Goal: Task Accomplishment & Management: Use online tool/utility

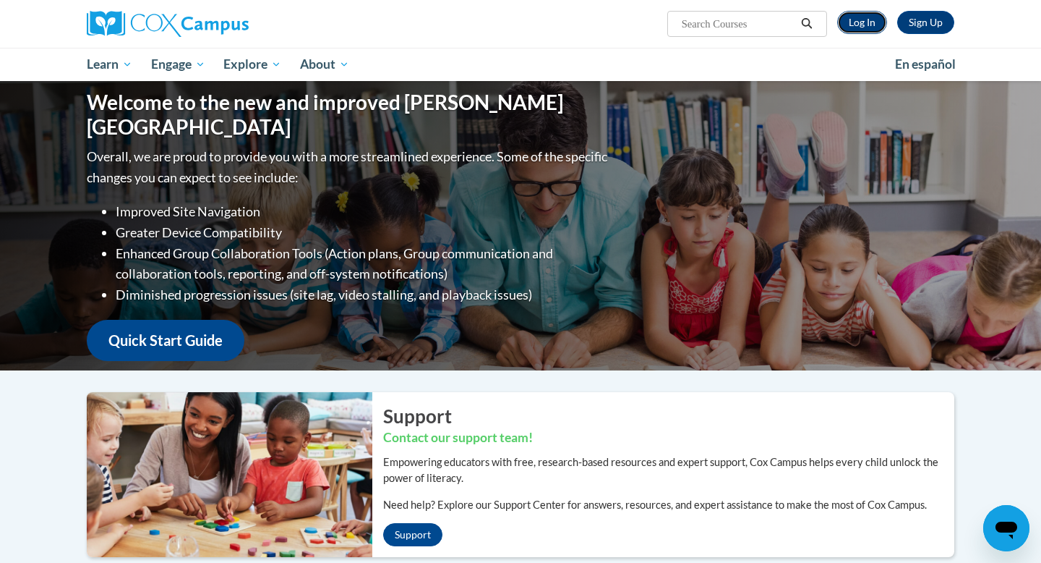
click at [854, 23] on link "Log In" at bounding box center [862, 22] width 50 height 23
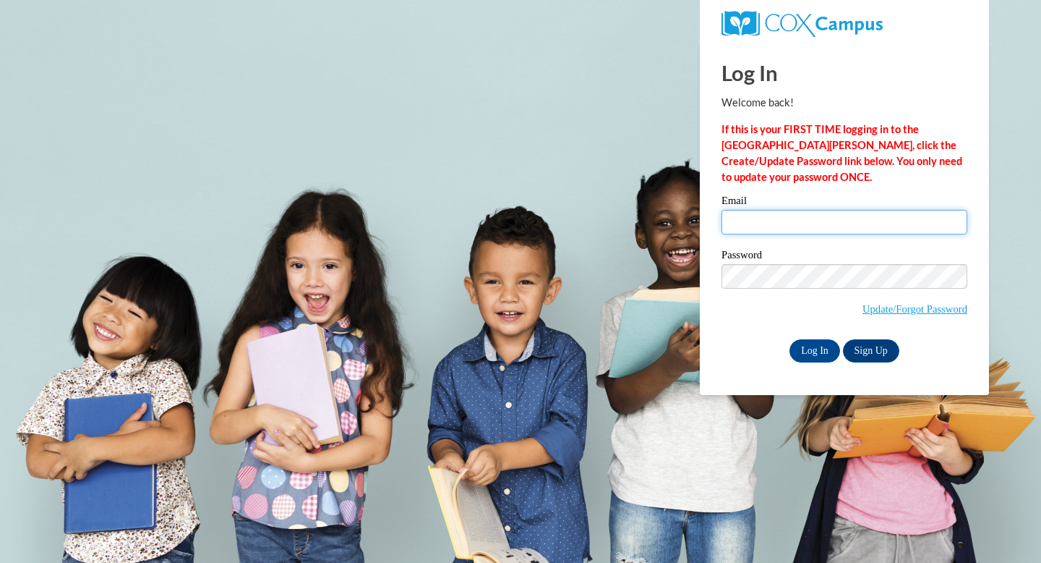
click at [835, 228] on input "Email" at bounding box center [845, 222] width 246 height 25
click at [795, 218] on input "gv" at bounding box center [845, 222] width 246 height 25
type input "[EMAIL_ADDRESS][DOMAIN_NAME]"
click at [808, 331] on div "Password Update/Forgot Password" at bounding box center [845, 291] width 246 height 85
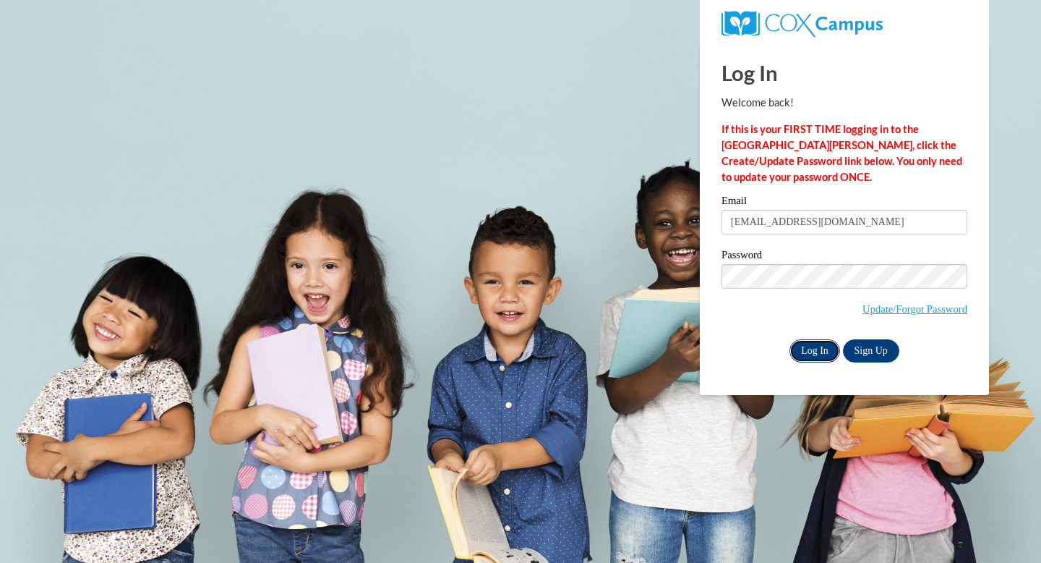
click at [808, 340] on input "Log In" at bounding box center [815, 350] width 51 height 23
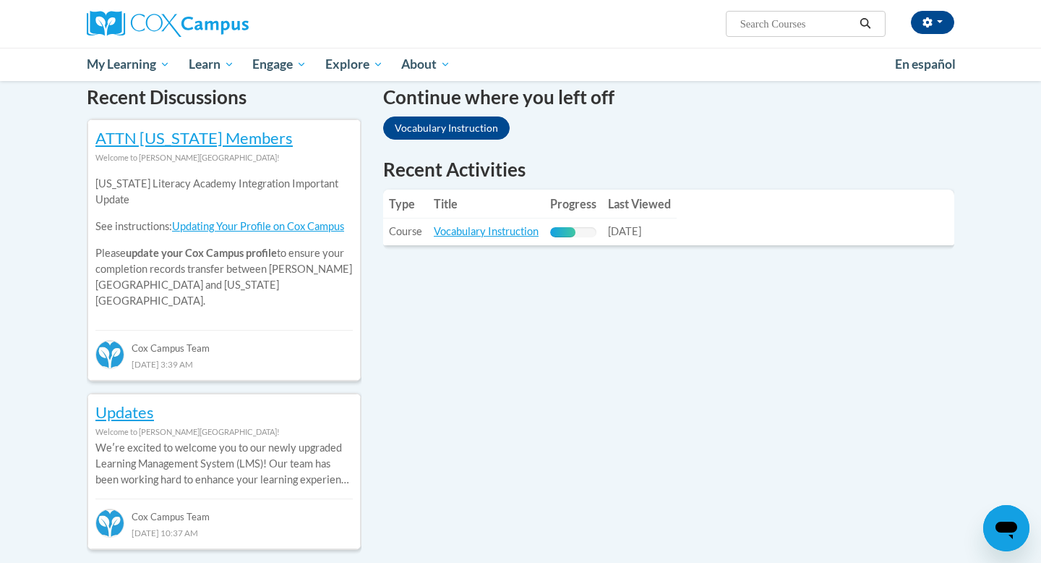
scroll to position [439, 0]
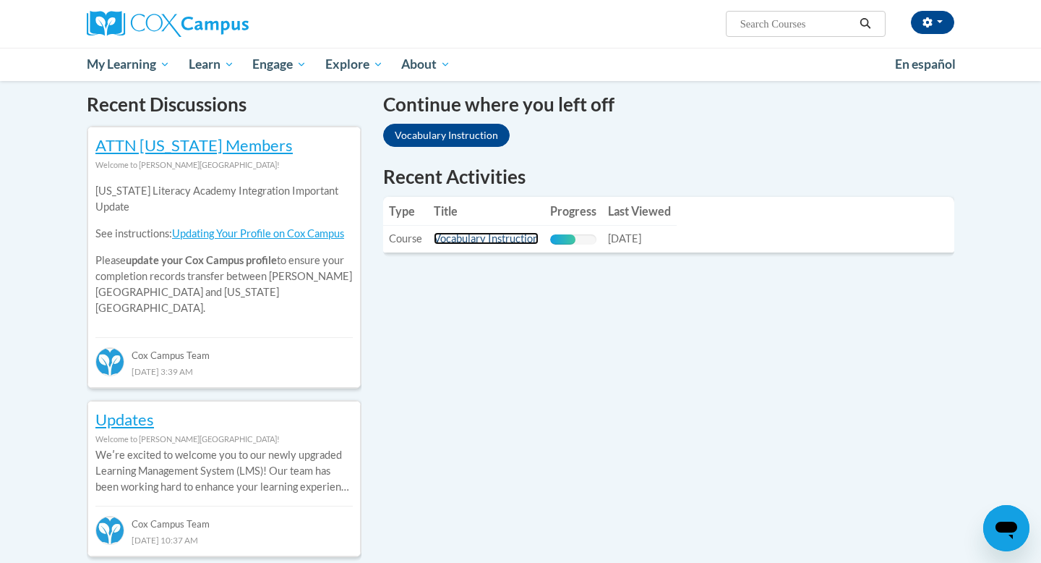
click at [501, 240] on link "Vocabulary Instruction" at bounding box center [486, 238] width 105 height 12
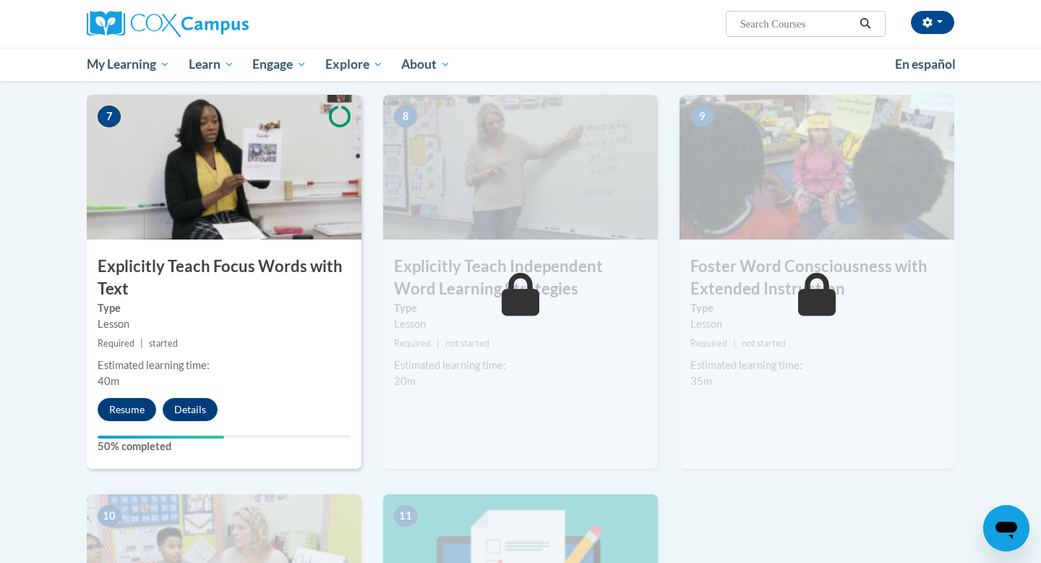
scroll to position [1093, 0]
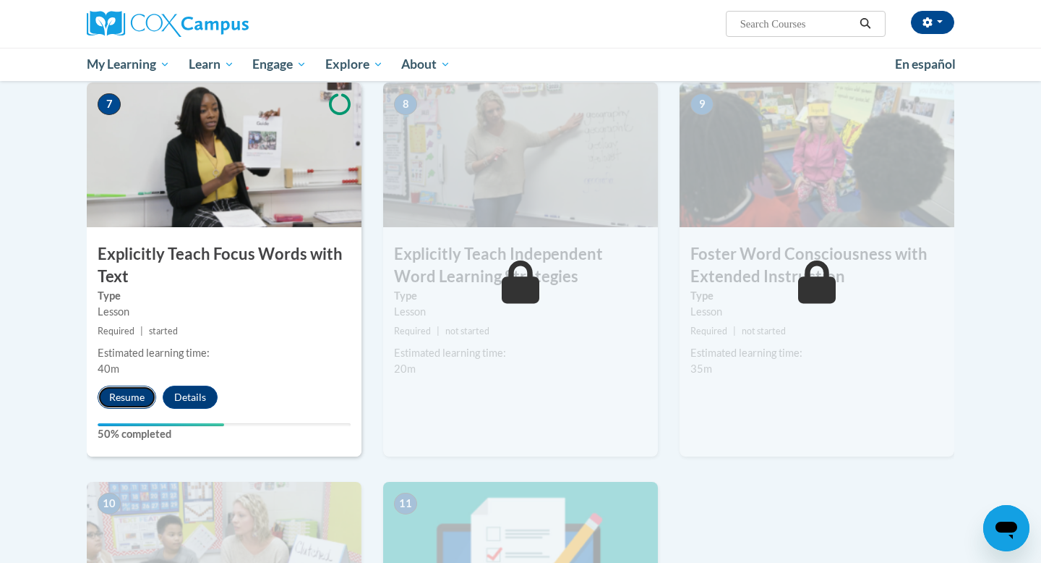
click at [132, 393] on button "Resume" at bounding box center [127, 396] width 59 height 23
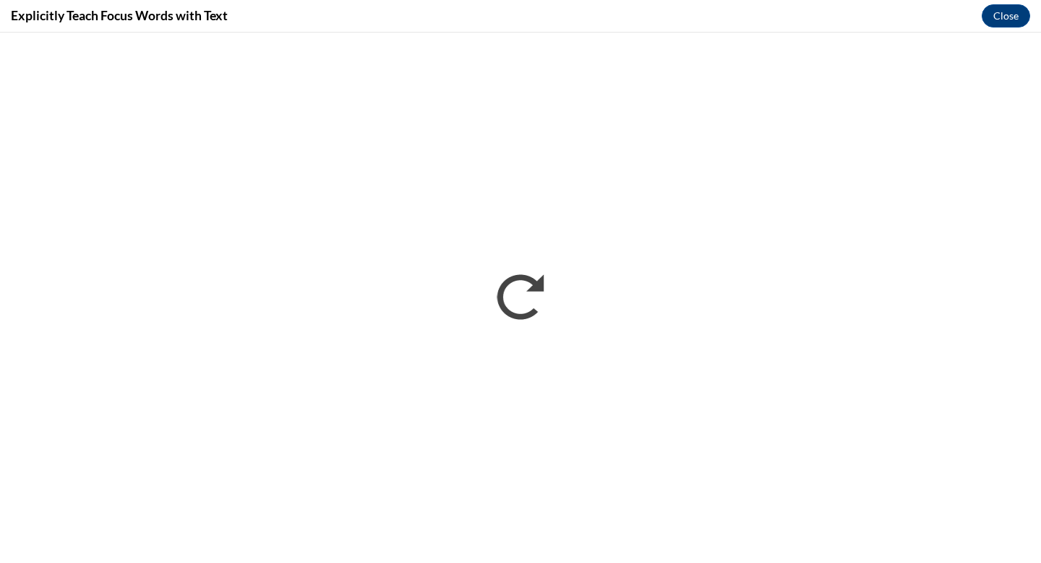
scroll to position [0, 0]
